Goal: Information Seeking & Learning: Understand process/instructions

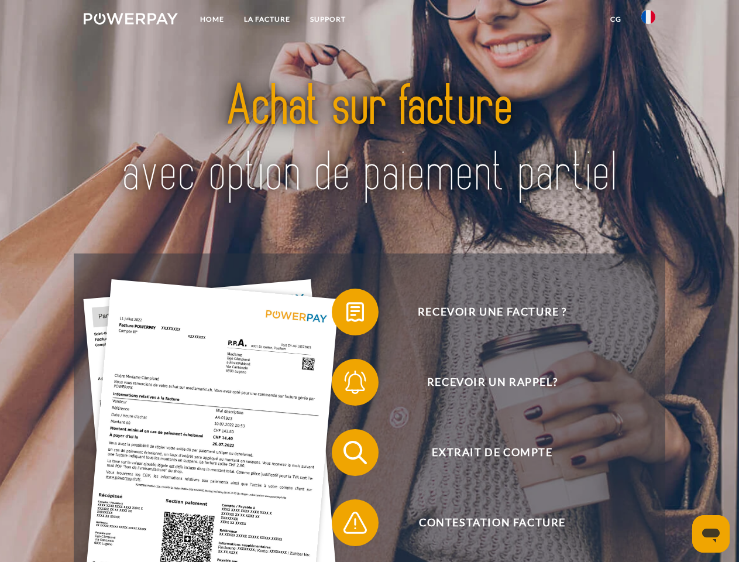
click at [130, 20] on img at bounding box center [131, 19] width 94 height 12
click at [648, 20] on img at bounding box center [648, 17] width 14 height 14
click at [615, 19] on link "CG" at bounding box center [615, 19] width 31 height 21
click at [346, 314] on span at bounding box center [337, 312] width 58 height 58
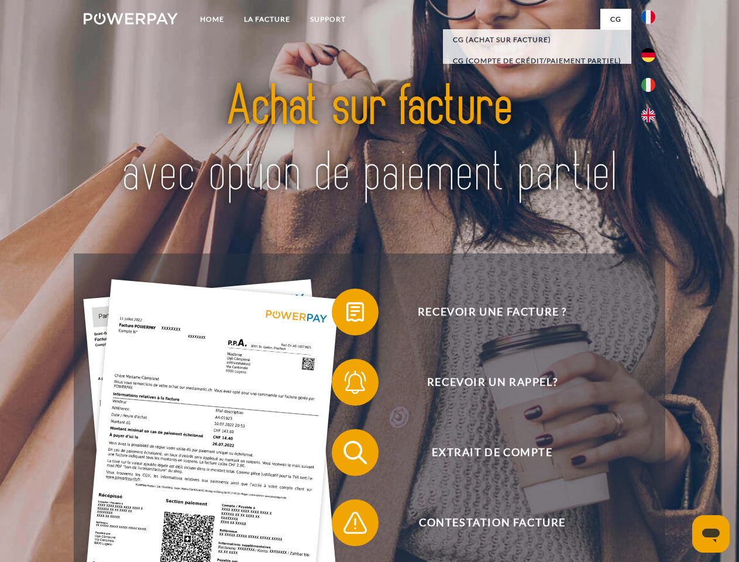
click at [346, 384] on span at bounding box center [337, 382] width 58 height 58
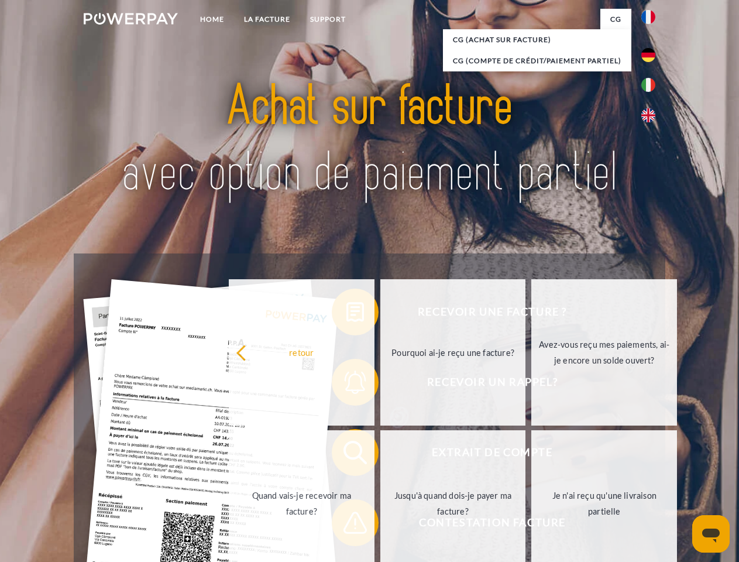
click at [380, 454] on link "Jusqu'à quand dois-je payer ma facture?" at bounding box center [453, 503] width 146 height 146
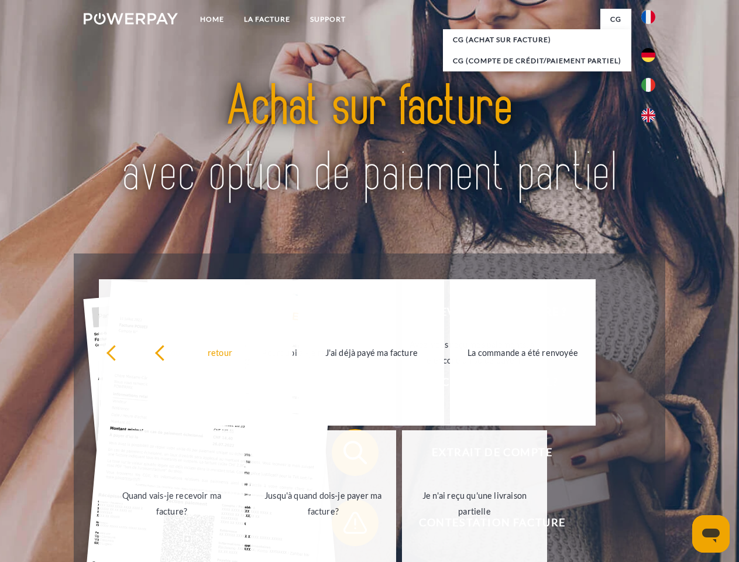
click at [346, 525] on span at bounding box center [337, 522] width 58 height 58
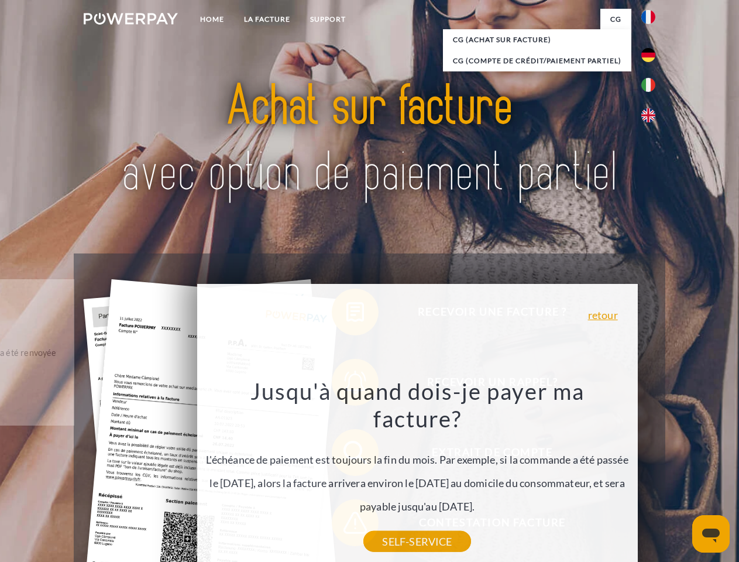
click at [711, 533] on icon "Ouvrir la fenêtre de messagerie" at bounding box center [711, 535] width 18 height 14
